Goal: Check status: Check status

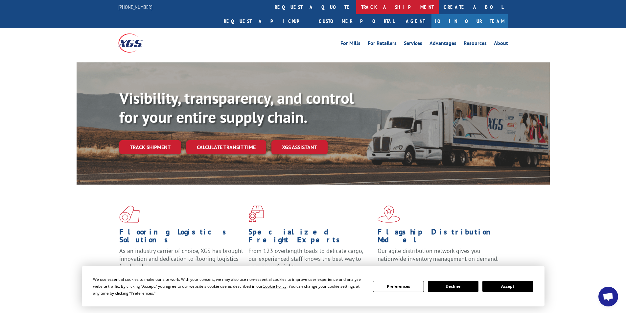
click at [356, 2] on link "track a shipment" at bounding box center [397, 7] width 83 height 14
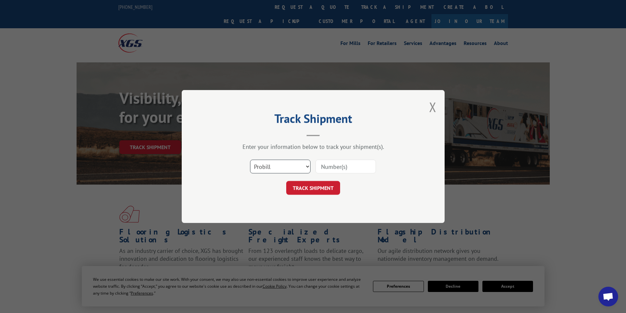
click at [276, 166] on select "Select category... Probill BOL PO" at bounding box center [280, 167] width 60 height 14
select select "bol"
click at [250, 160] on select "Select category... Probill BOL PO" at bounding box center [280, 167] width 60 height 14
click at [333, 163] on input at bounding box center [346, 167] width 60 height 14
paste input "5504347."
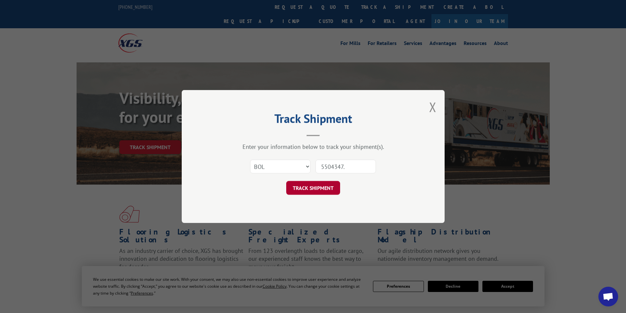
type input "5504347."
click at [314, 185] on button "TRACK SHIPMENT" at bounding box center [313, 188] width 54 height 14
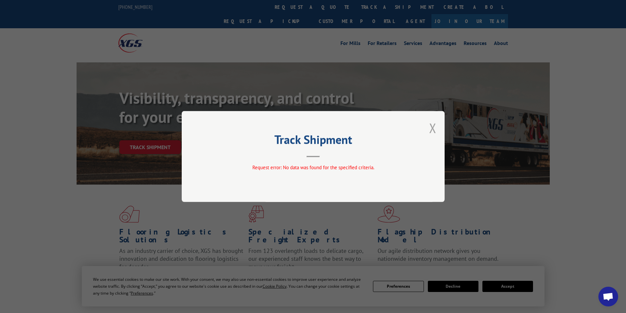
click at [435, 129] on button "Close modal" at bounding box center [432, 127] width 7 height 17
